Goal: Information Seeking & Learning: Learn about a topic

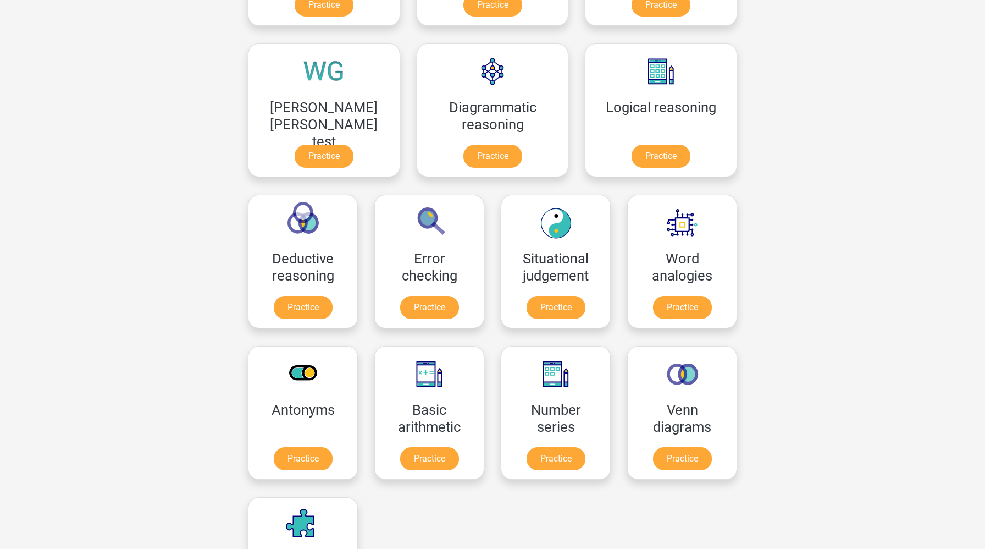
scroll to position [292, 0]
click at [460, 297] on link "Practice" at bounding box center [430, 309] width 62 height 24
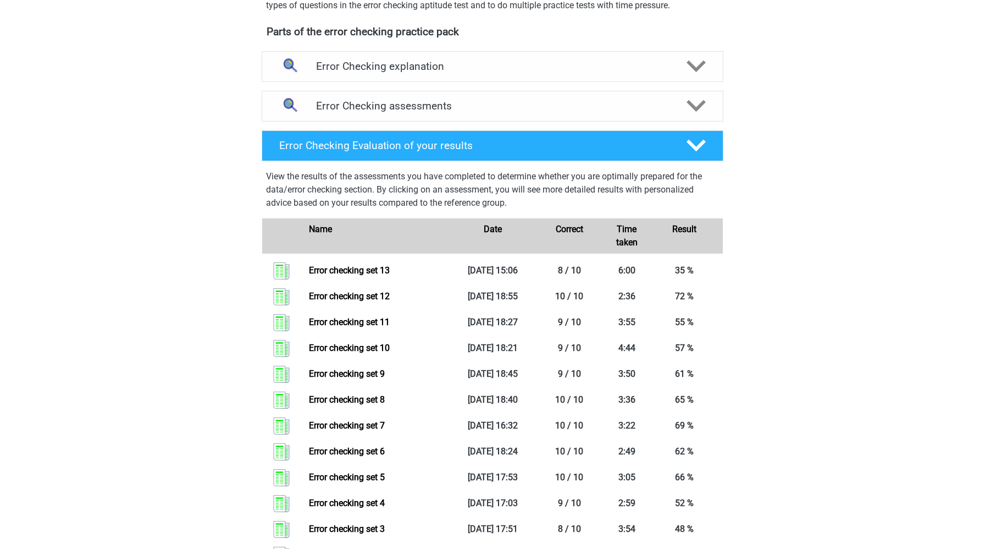
scroll to position [354, 0]
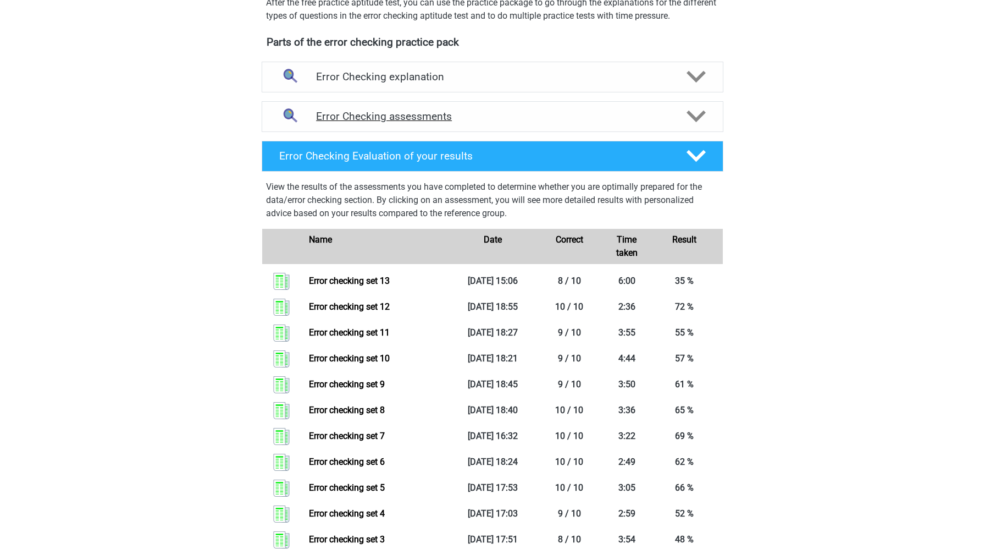
click at [662, 112] on h4 "Error Checking assessments" at bounding box center [492, 116] width 353 height 13
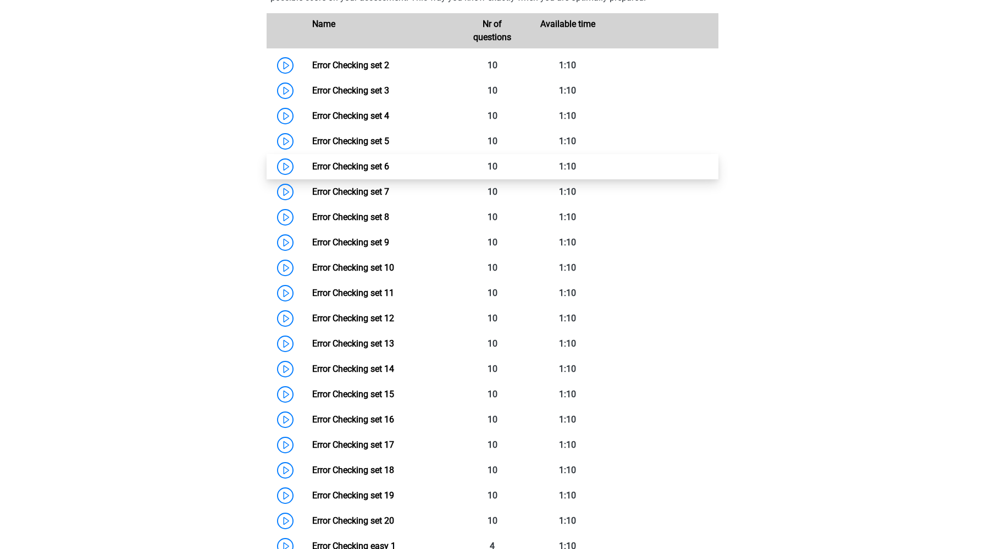
scroll to position [544, 0]
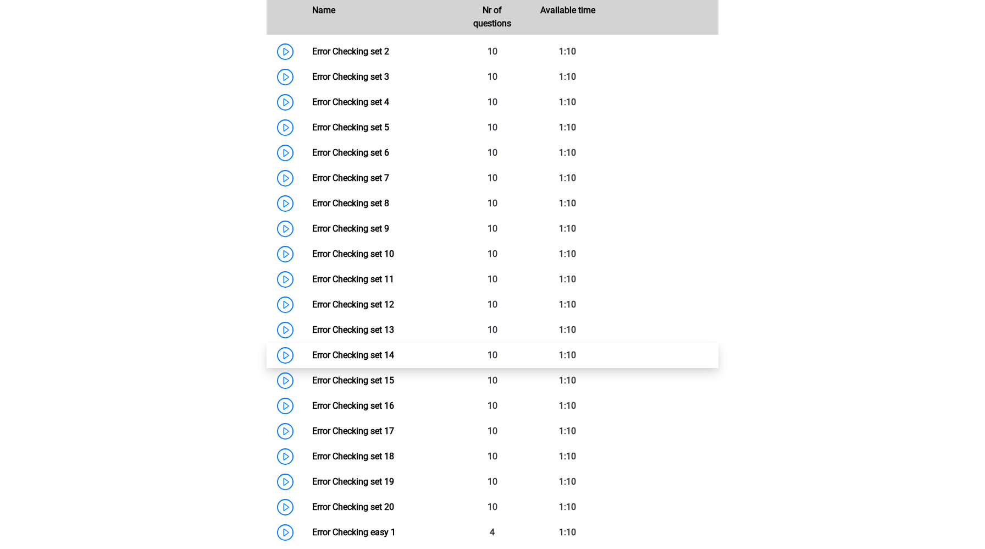
click at [312, 355] on link "Error Checking set 14" at bounding box center [353, 355] width 82 height 10
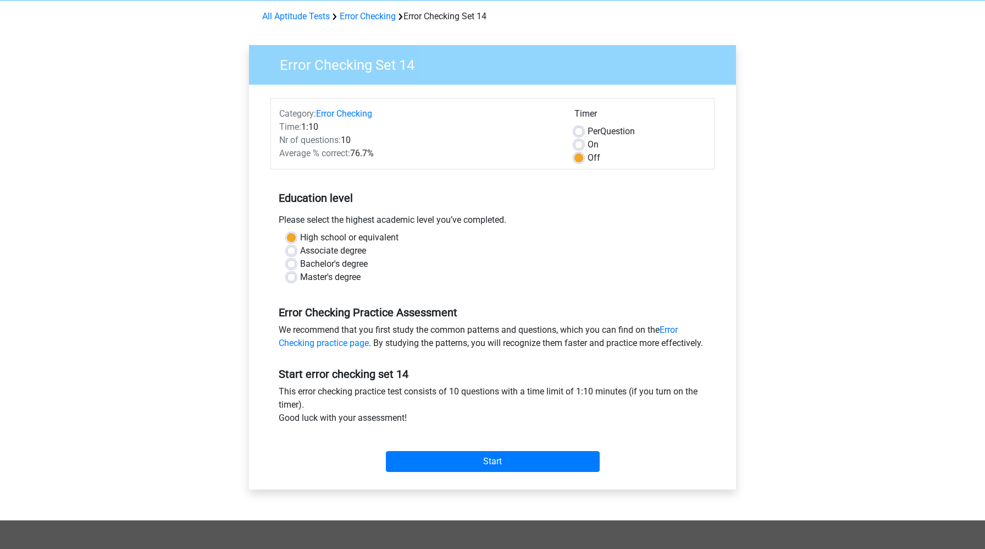
scroll to position [46, 0]
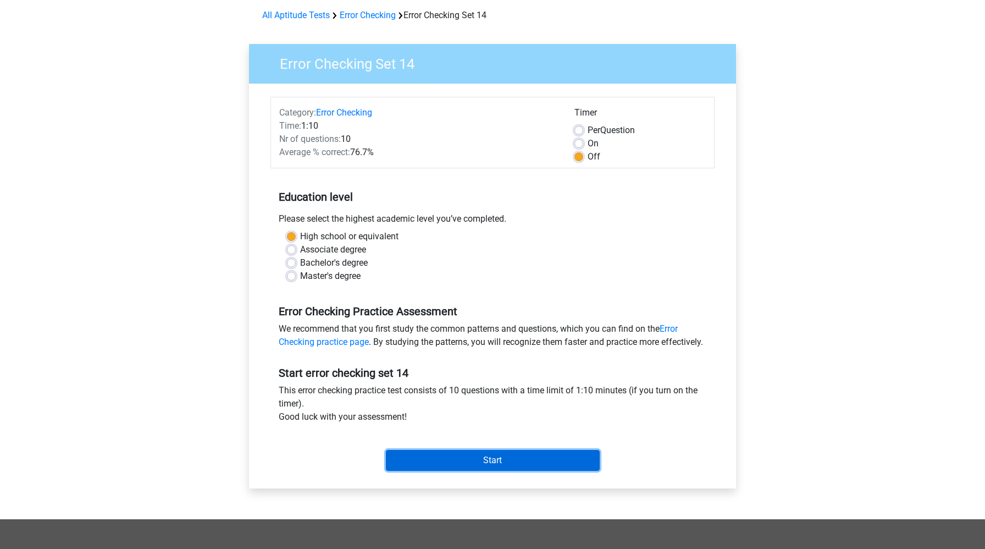
click at [445, 471] on input "Start" at bounding box center [493, 460] width 214 height 21
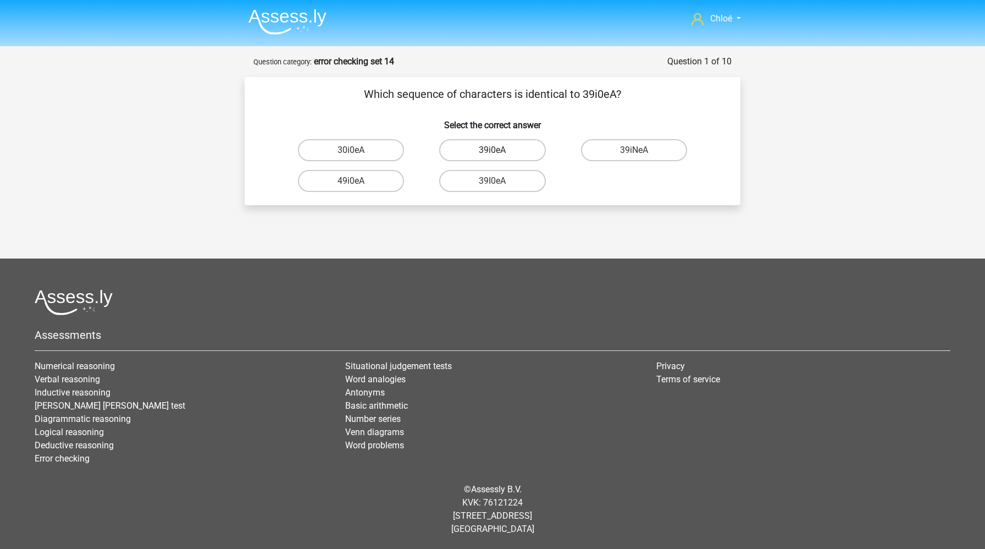
click at [475, 151] on label "39i0eA" at bounding box center [492, 150] width 106 height 22
click at [493, 151] on input "39i0eA" at bounding box center [496, 153] width 7 height 7
radio input "true"
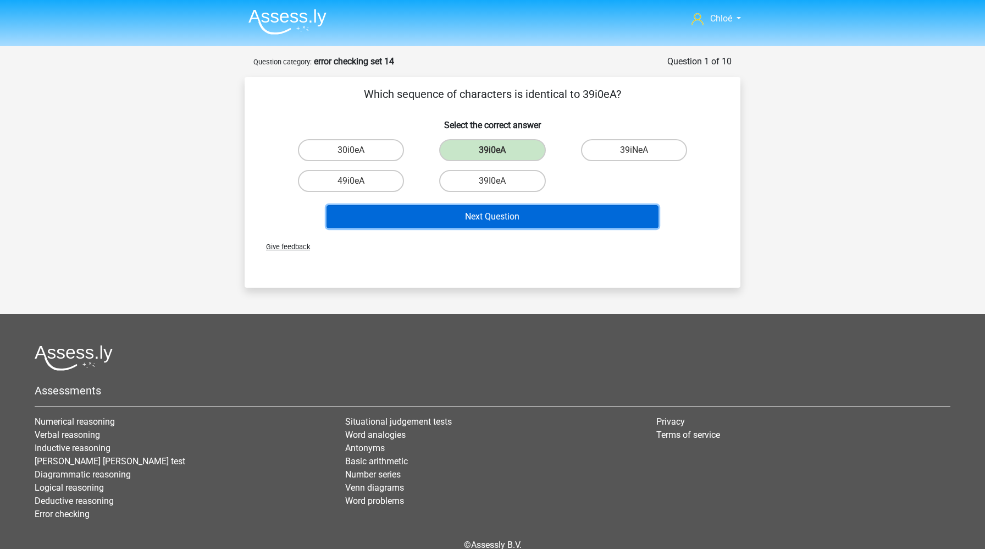
click at [476, 227] on button "Next Question" at bounding box center [493, 216] width 333 height 23
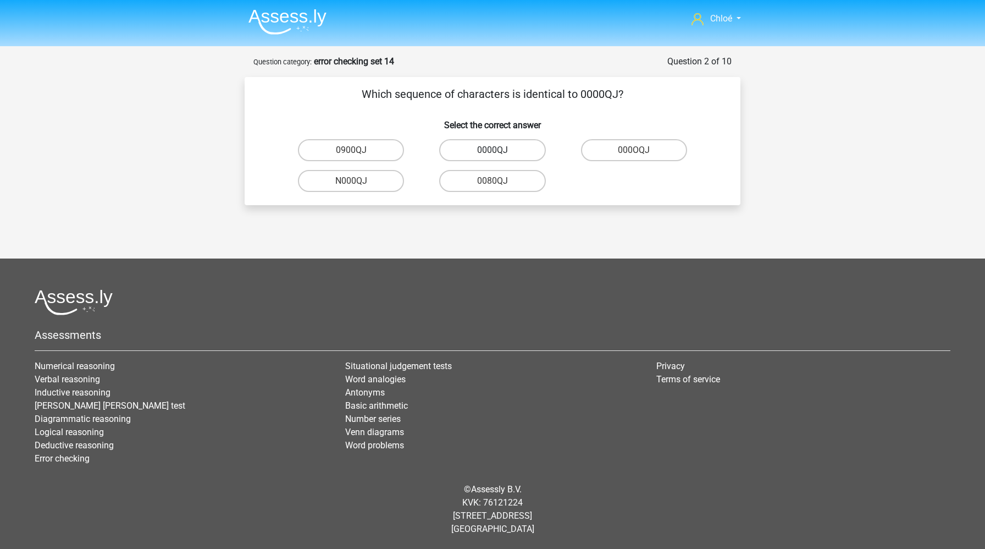
click at [505, 154] on label "0000QJ" at bounding box center [492, 150] width 106 height 22
click at [500, 154] on input "0000QJ" at bounding box center [496, 153] width 7 height 7
radio input "true"
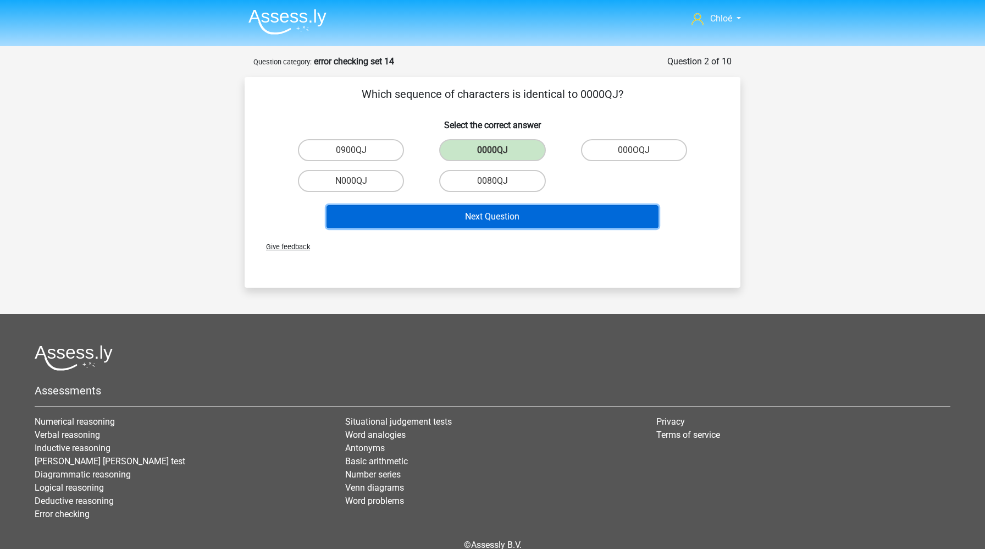
click at [511, 212] on button "Next Question" at bounding box center [493, 216] width 333 height 23
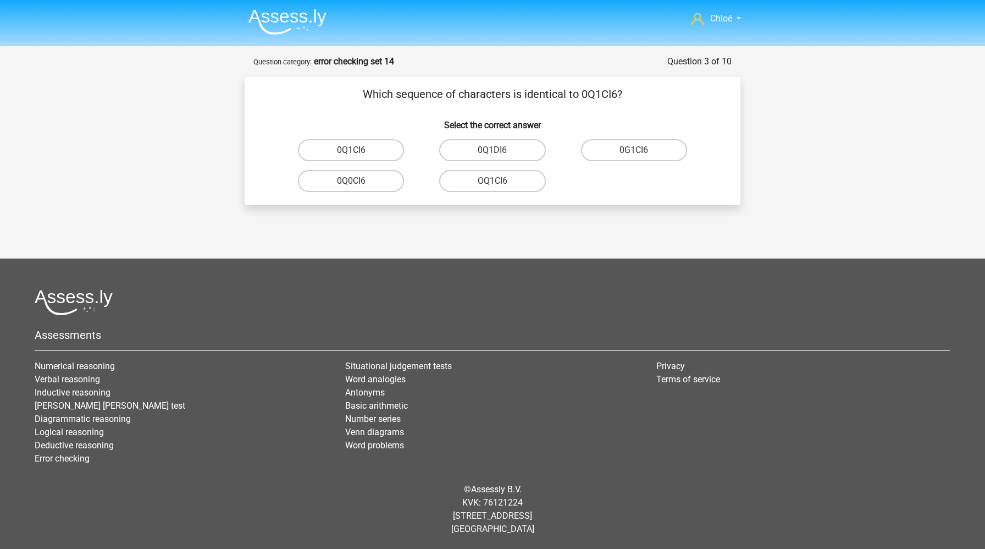
click at [351, 154] on input "0Q1CI6" at bounding box center [354, 153] width 7 height 7
radio input "true"
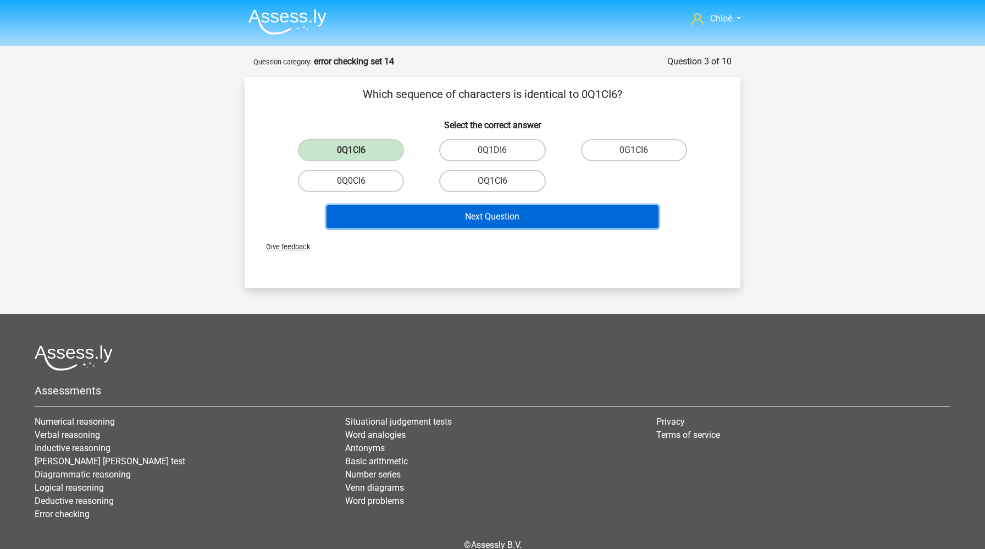
click at [432, 216] on button "Next Question" at bounding box center [493, 216] width 333 height 23
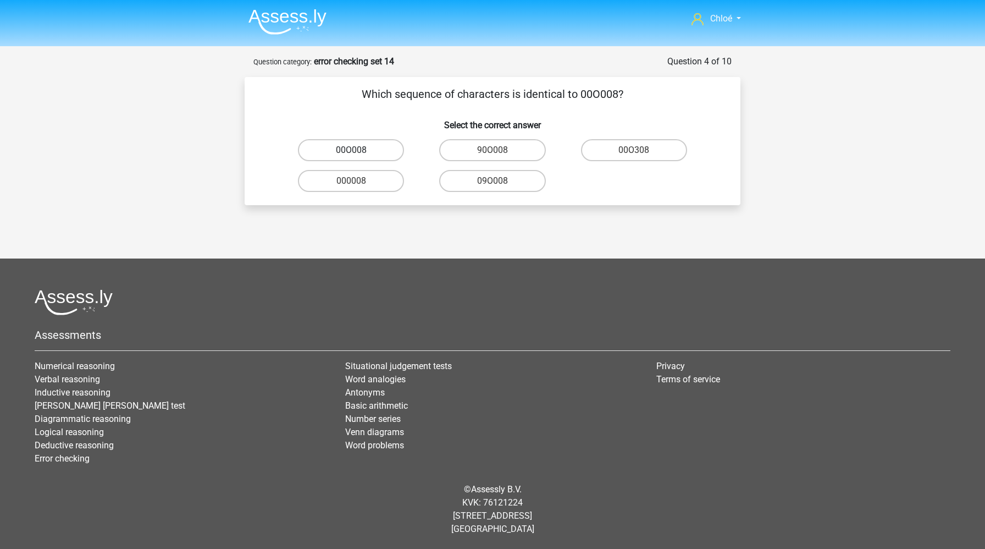
click at [368, 153] on label "00O008" at bounding box center [351, 150] width 106 height 22
click at [358, 153] on input "00O008" at bounding box center [354, 153] width 7 height 7
radio input "true"
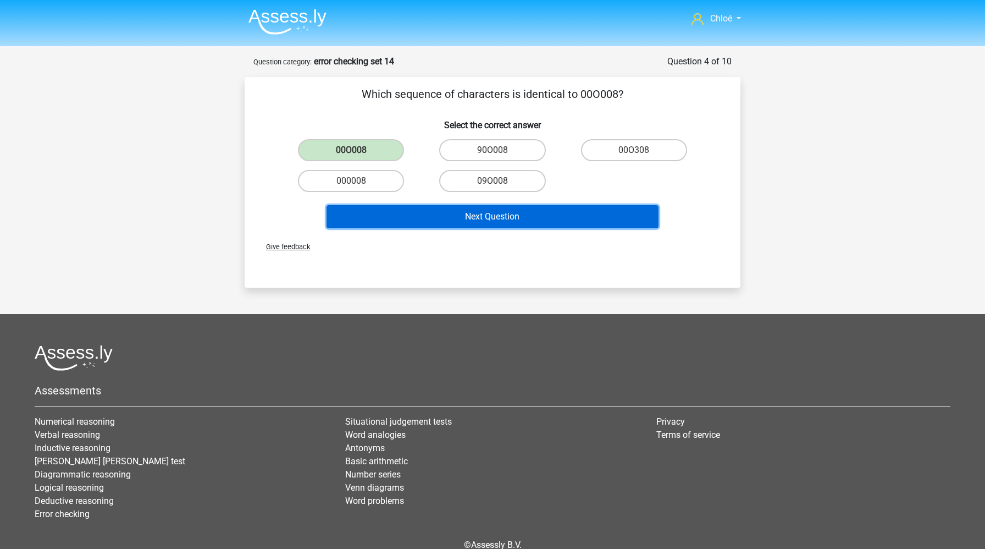
click at [443, 212] on button "Next Question" at bounding box center [493, 216] width 333 height 23
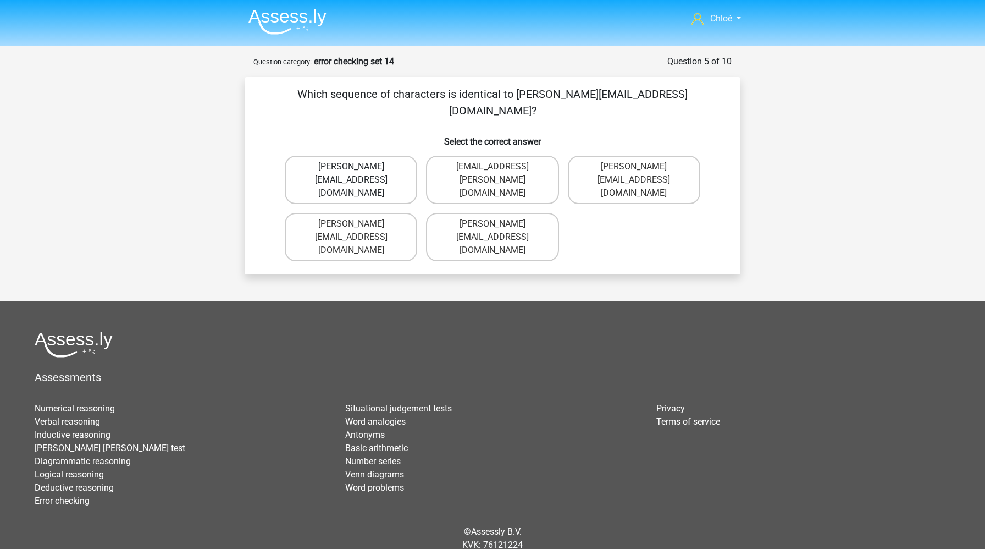
click at [349, 156] on label "Evelyn-Woods@hotmale.fr" at bounding box center [351, 180] width 132 height 48
click at [351, 167] on input "Evelyn-Woods@hotmale.fr" at bounding box center [354, 170] width 7 height 7
radio input "true"
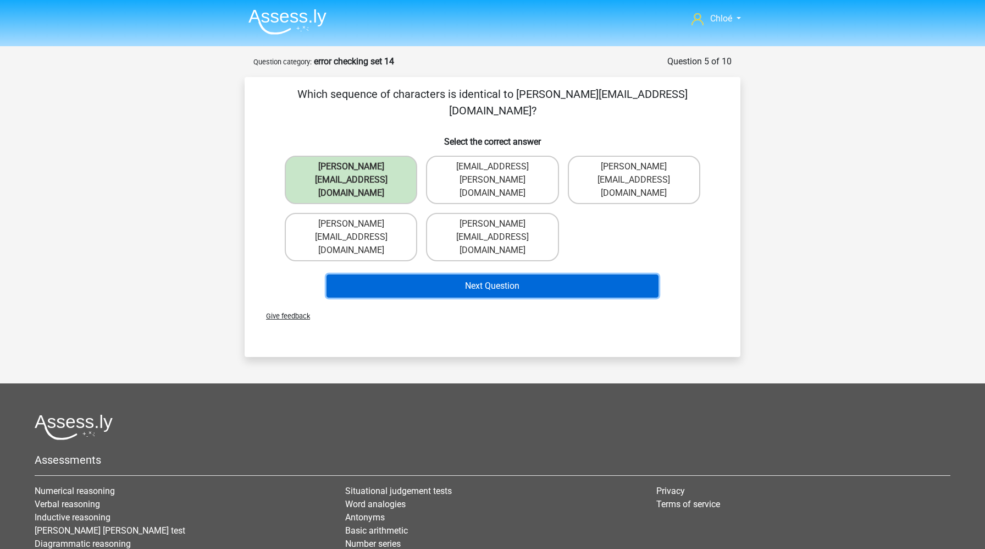
click at [386, 274] on button "Next Question" at bounding box center [493, 285] width 333 height 23
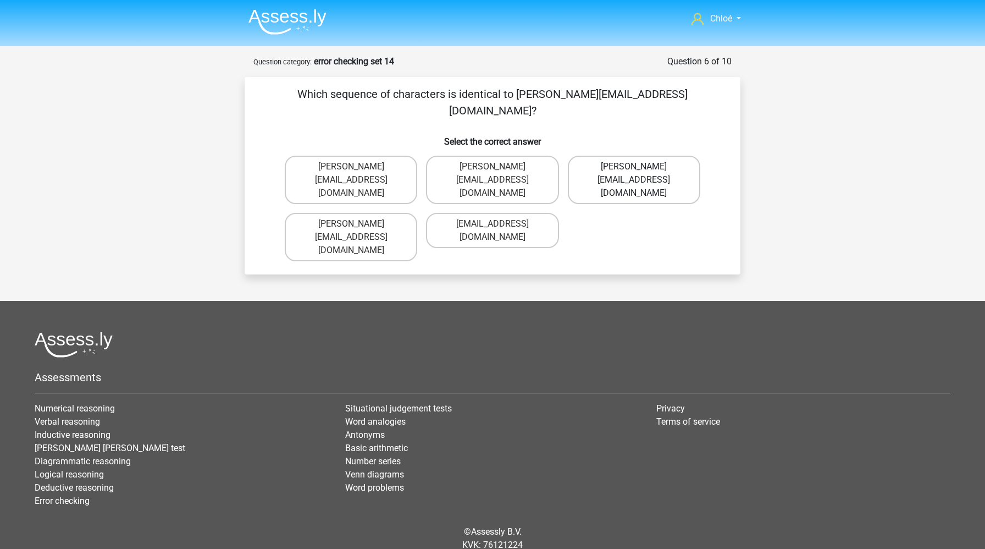
click at [649, 156] on label "William-Woods@email.gl" at bounding box center [634, 180] width 132 height 48
click at [641, 167] on input "William-Woods@email.gl" at bounding box center [637, 170] width 7 height 7
radio input "true"
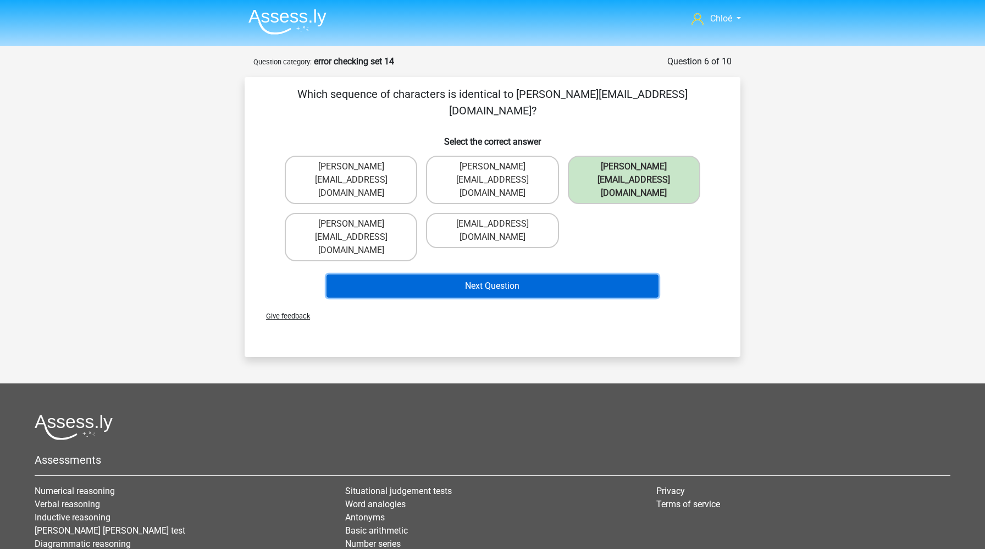
click at [549, 274] on button "Next Question" at bounding box center [493, 285] width 333 height 23
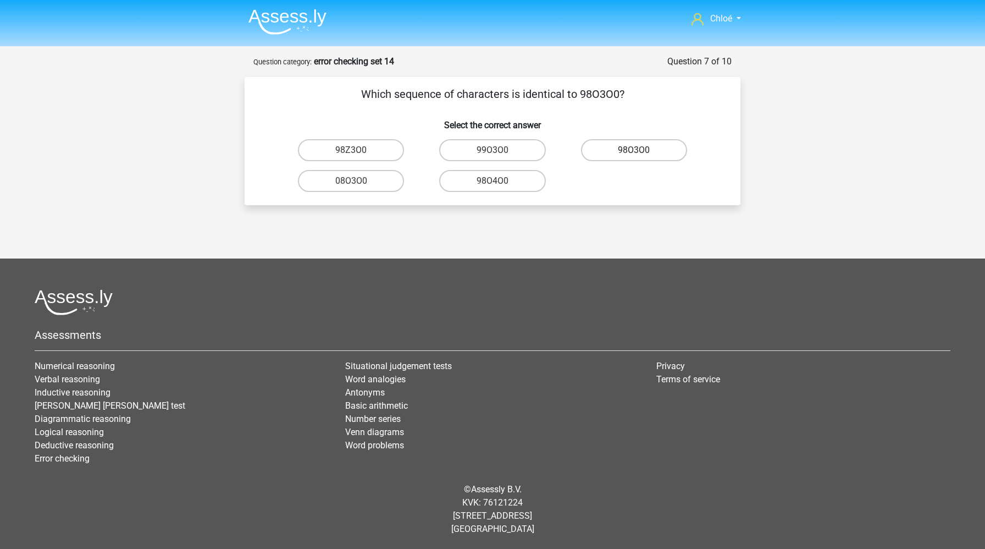
click at [631, 154] on label "98O3O0" at bounding box center [634, 150] width 106 height 22
click at [634, 154] on input "98O3O0" at bounding box center [637, 153] width 7 height 7
radio input "true"
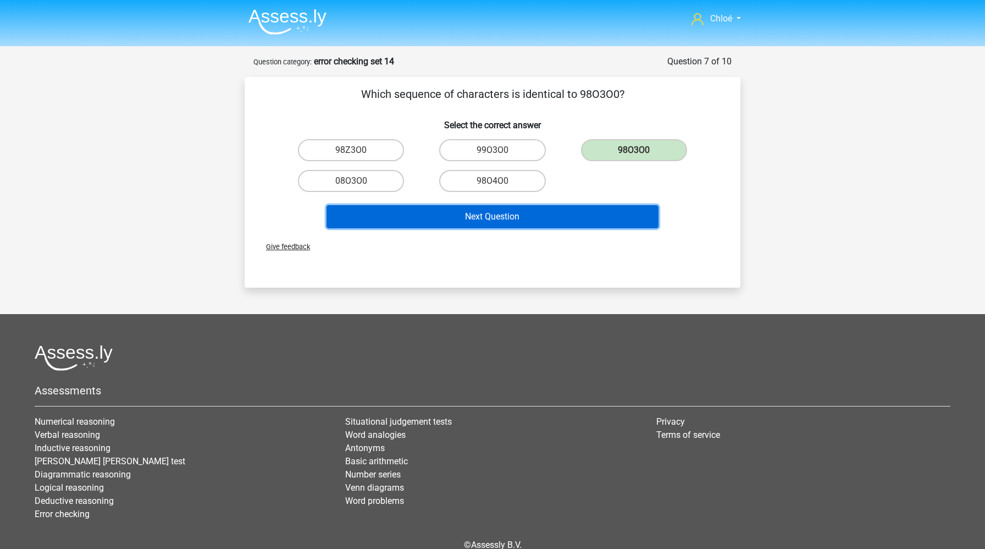
click at [555, 218] on button "Next Question" at bounding box center [493, 216] width 333 height 23
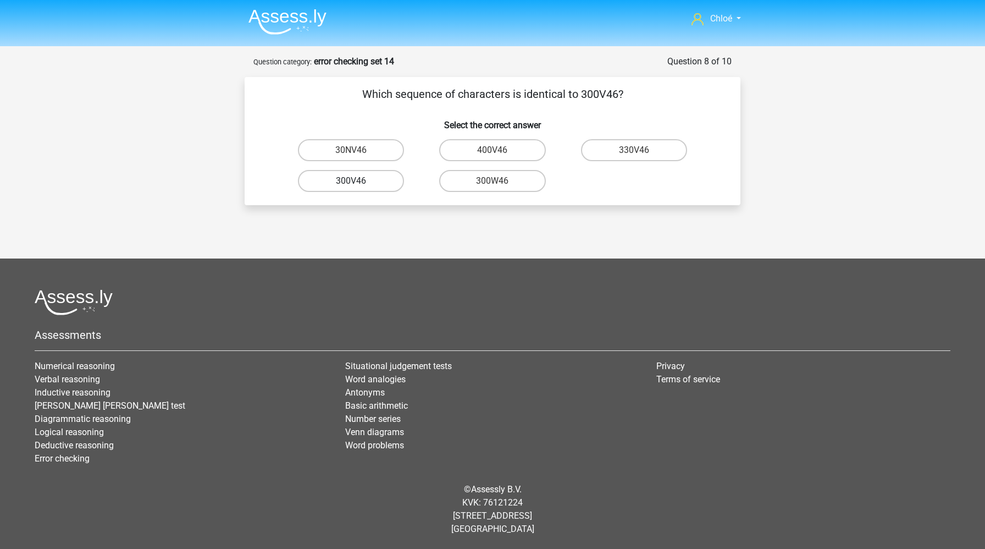
click at [367, 186] on label "300V46" at bounding box center [351, 181] width 106 height 22
click at [358, 186] on input "300V46" at bounding box center [354, 184] width 7 height 7
radio input "true"
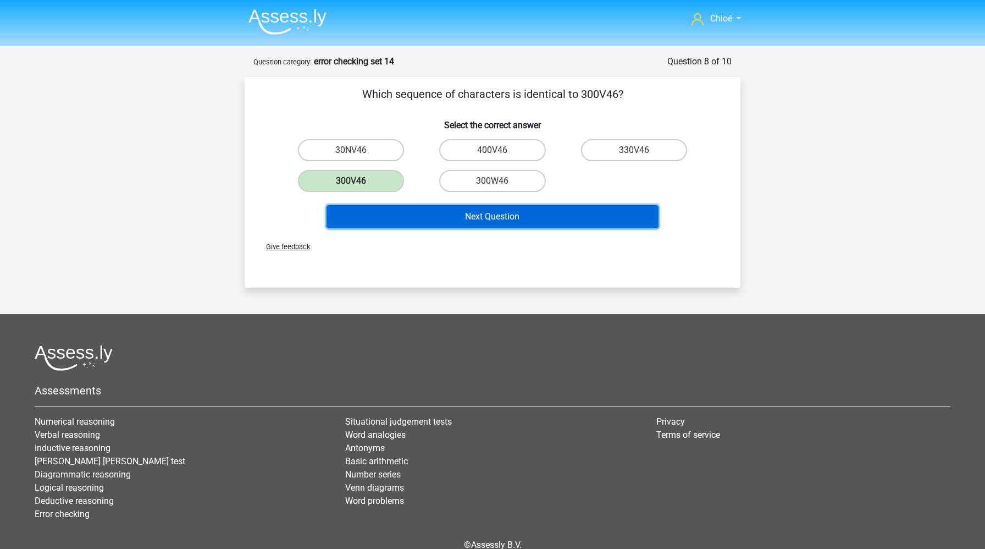
click at [403, 220] on button "Next Question" at bounding box center [493, 216] width 333 height 23
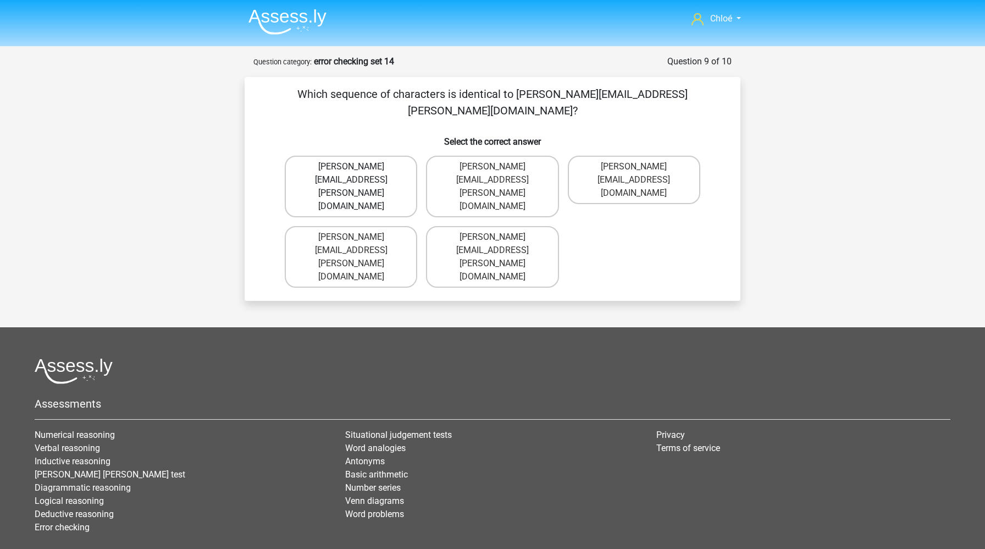
click at [373, 167] on label "William+Wright@e-mail.co.uk" at bounding box center [351, 187] width 132 height 62
click at [358, 167] on input "William+Wright@e-mail.co.uk" at bounding box center [354, 170] width 7 height 7
radio input "true"
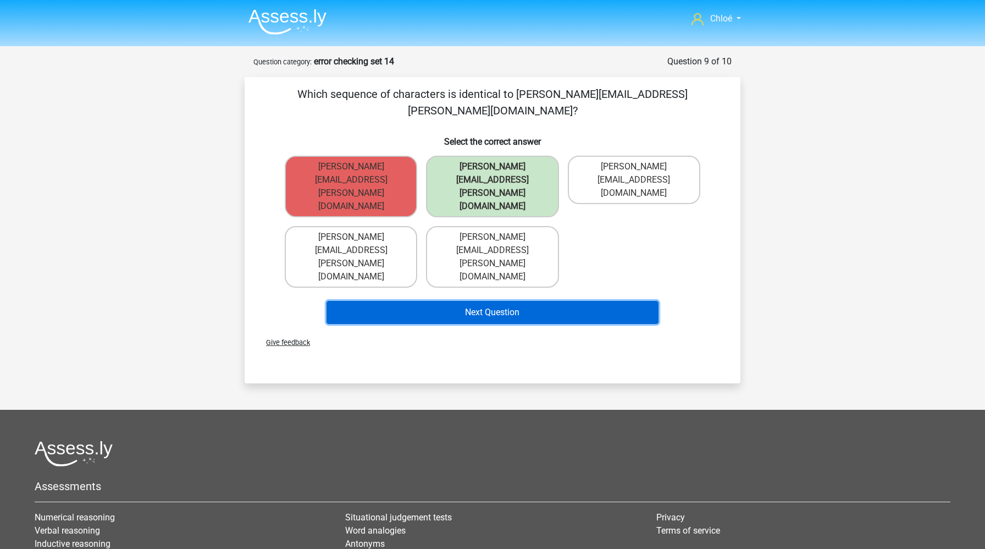
click at [408, 301] on button "Next Question" at bounding box center [493, 312] width 333 height 23
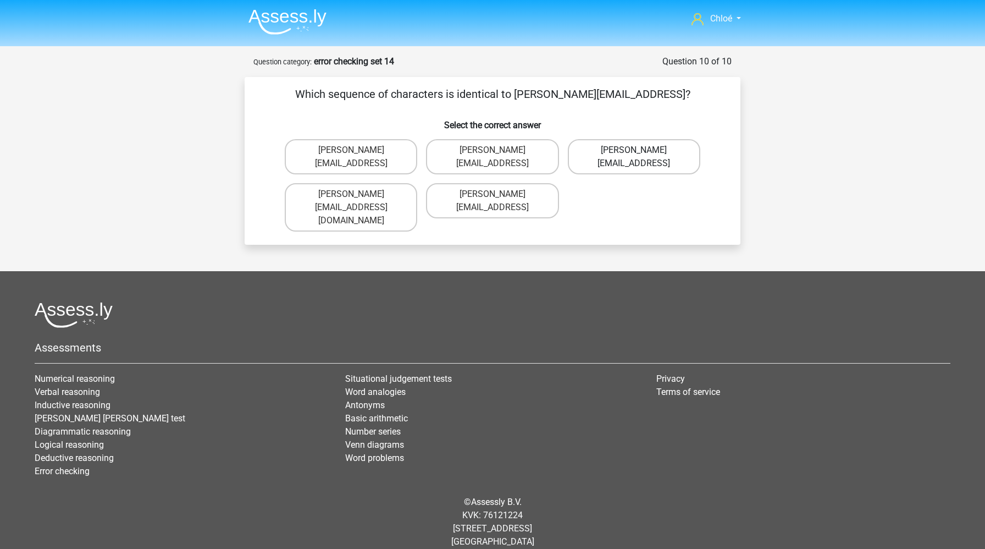
click at [624, 147] on label "Theodore_Thompson@joinmail.coo" at bounding box center [634, 156] width 132 height 35
click at [634, 150] on input "Theodore_Thompson@joinmail.coo" at bounding box center [637, 153] width 7 height 7
radio input "true"
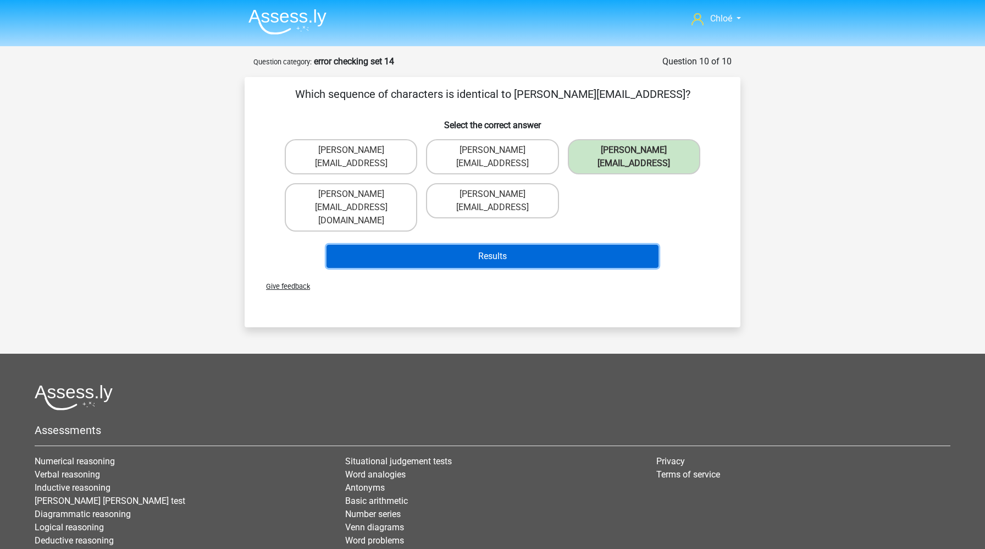
click at [584, 245] on button "Results" at bounding box center [493, 256] width 333 height 23
